Goal: Navigation & Orientation: Find specific page/section

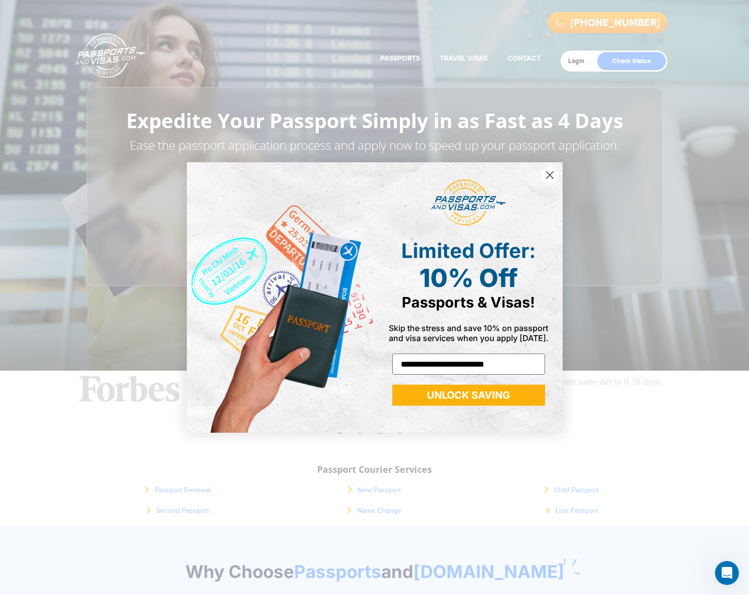
type input "**********"
click at [512, 398] on button "UNLOCK SAVING" at bounding box center [468, 395] width 153 height 21
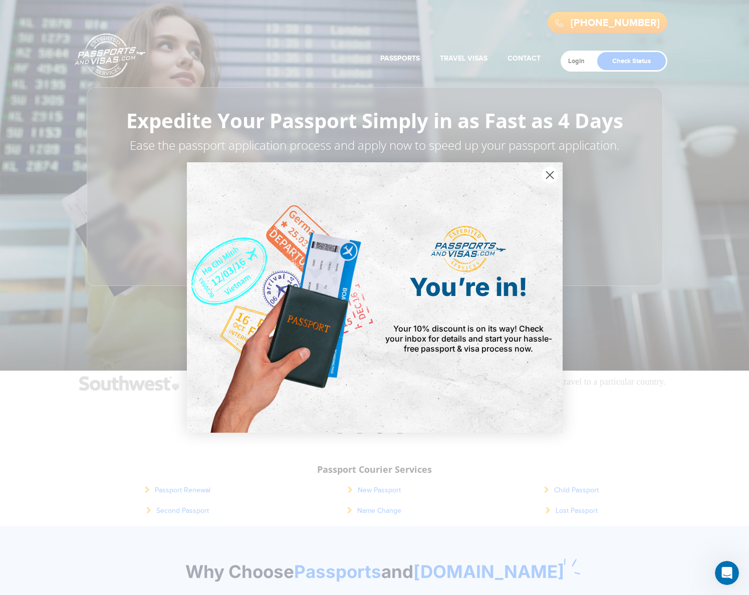
click at [548, 175] on circle "Close dialog" at bounding box center [549, 175] width 17 height 17
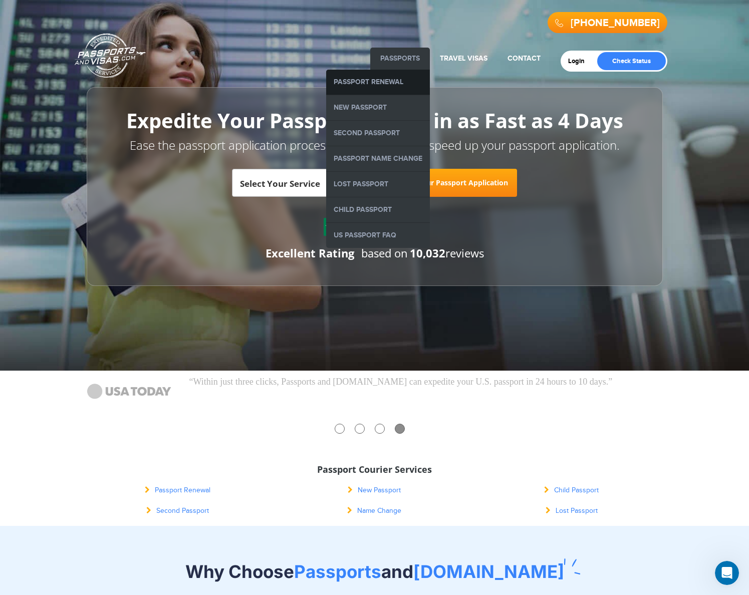
click at [396, 77] on link "Passport Renewal" at bounding box center [378, 82] width 104 height 25
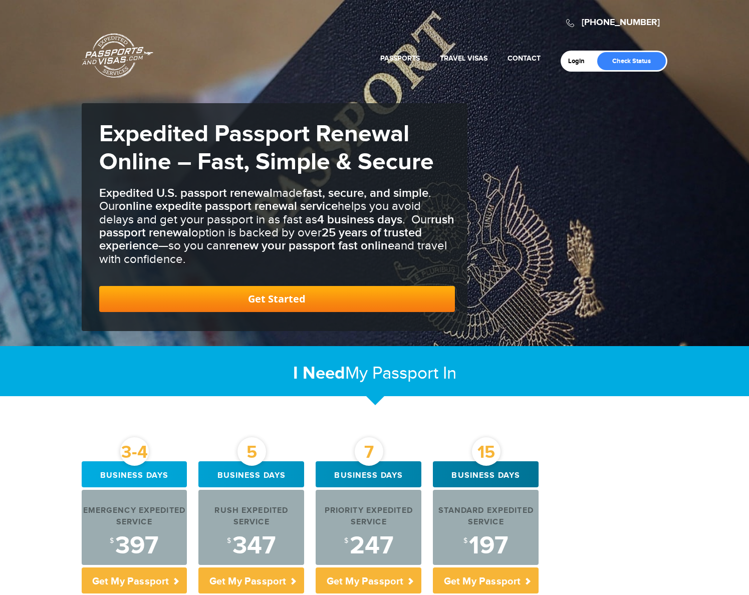
click at [396, 77] on header "[PHONE_NUMBER] Passports & [DOMAIN_NAME] Login Check Status Passports Passport …" at bounding box center [374, 38] width 749 height 77
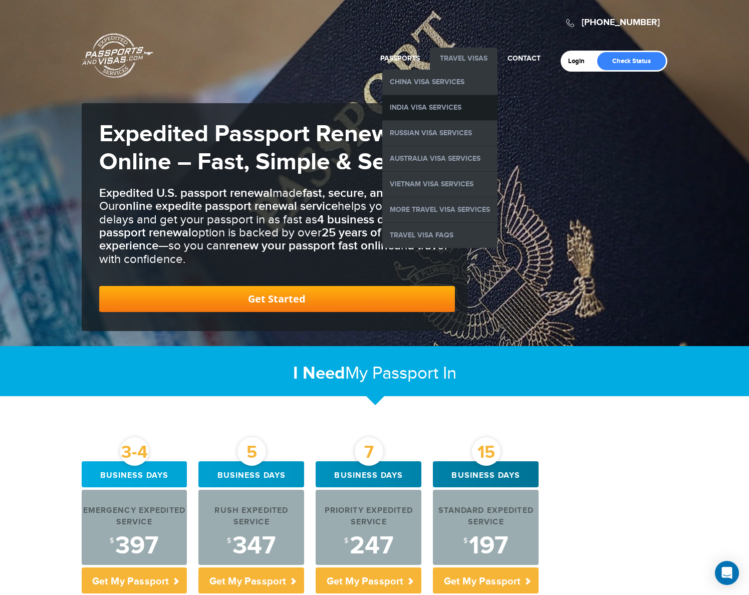
click at [452, 106] on link "India Visa Services" at bounding box center [439, 107] width 115 height 25
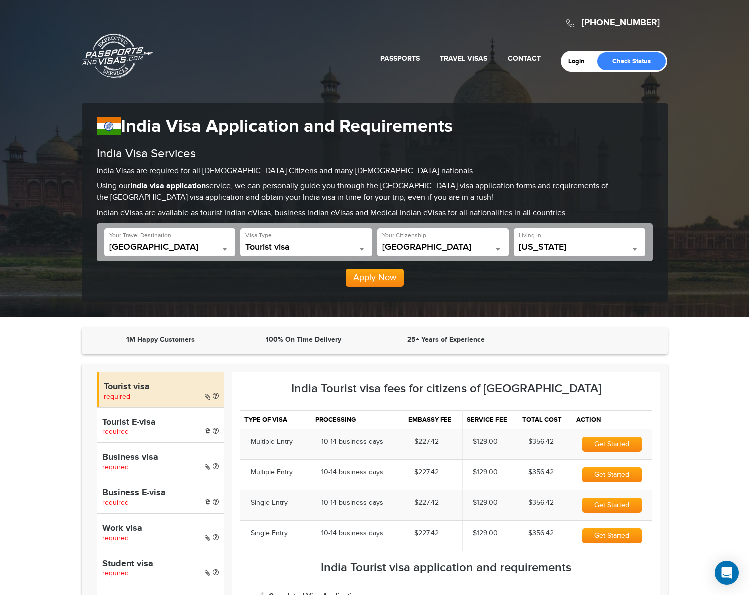
click at [122, 54] on link "Passports & [DOMAIN_NAME]" at bounding box center [117, 55] width 71 height 45
